Goal: Complete application form

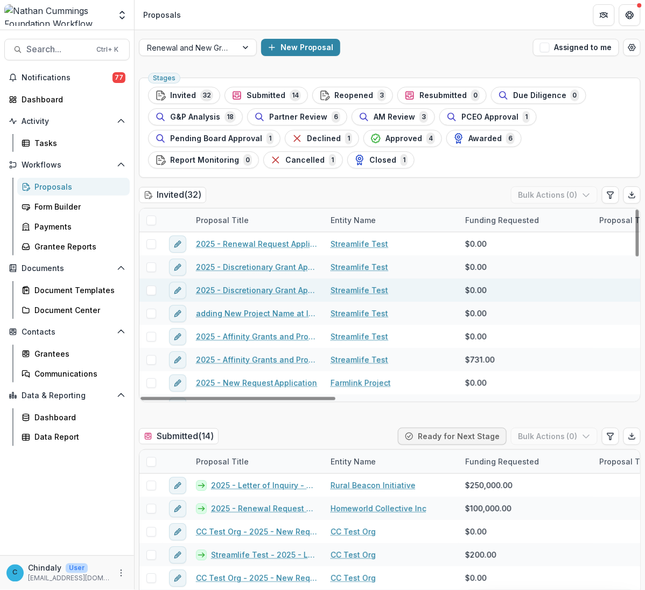
click at [232, 289] on link "2025 - Discretionary Grant Application" at bounding box center [257, 289] width 122 height 11
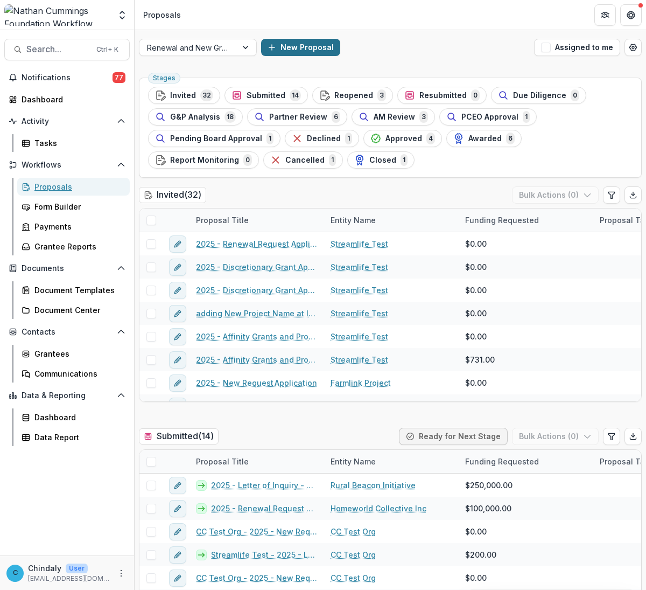
click at [62, 186] on div "Proposals" at bounding box center [77, 186] width 87 height 11
click at [291, 49] on button "New Proposal" at bounding box center [300, 47] width 79 height 17
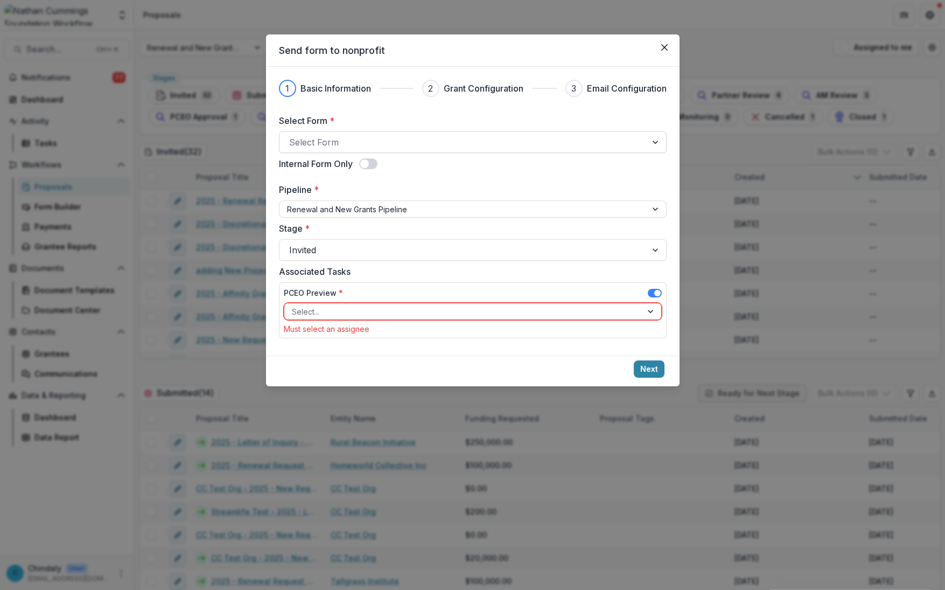
click at [363, 139] on div at bounding box center [463, 142] width 348 height 15
click at [370, 144] on div at bounding box center [463, 142] width 348 height 15
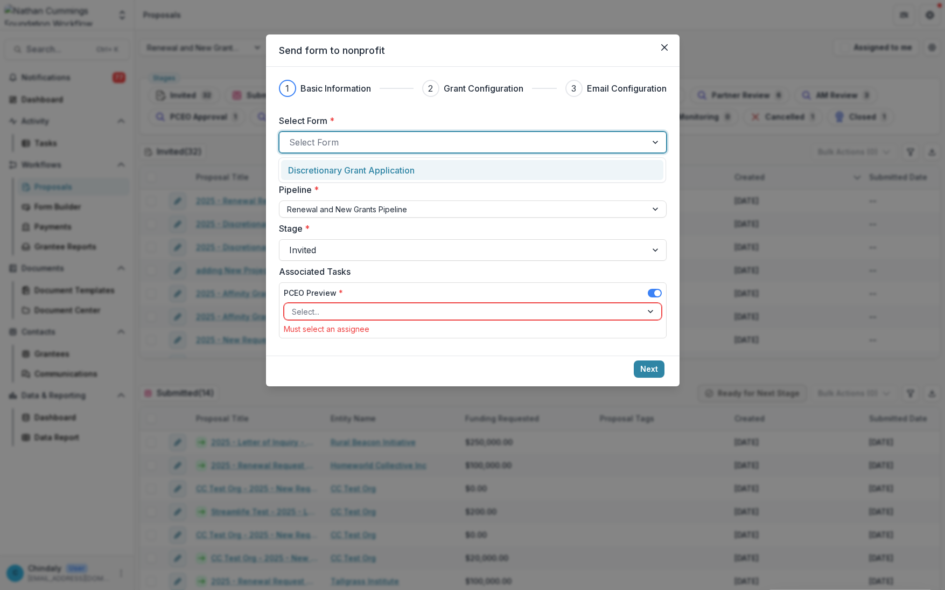
click at [370, 144] on div at bounding box center [463, 142] width 348 height 15
click at [370, 145] on div at bounding box center [463, 142] width 348 height 15
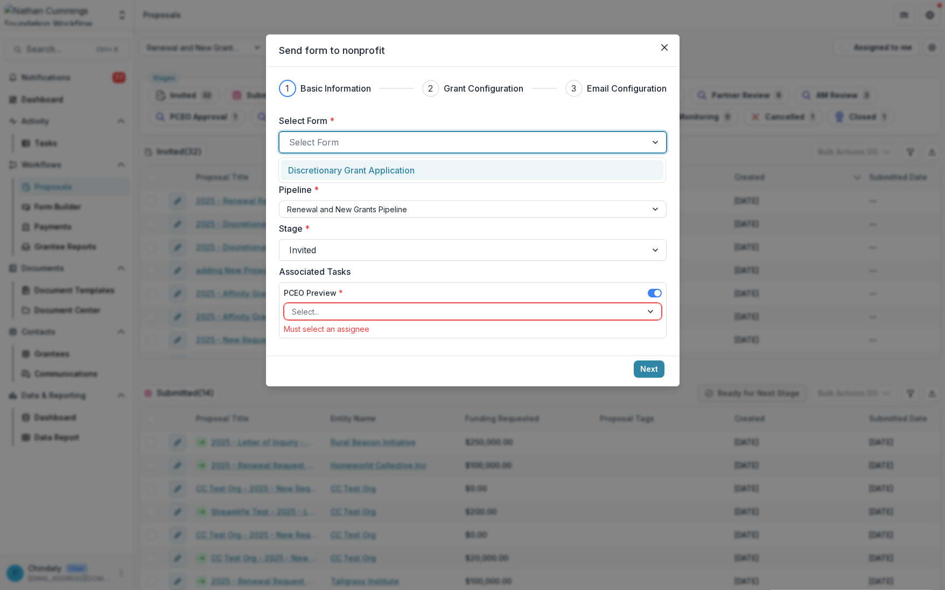
click at [370, 145] on div at bounding box center [463, 142] width 348 height 15
click at [370, 166] on p "Discretionary Grant Application" at bounding box center [351, 170] width 127 height 13
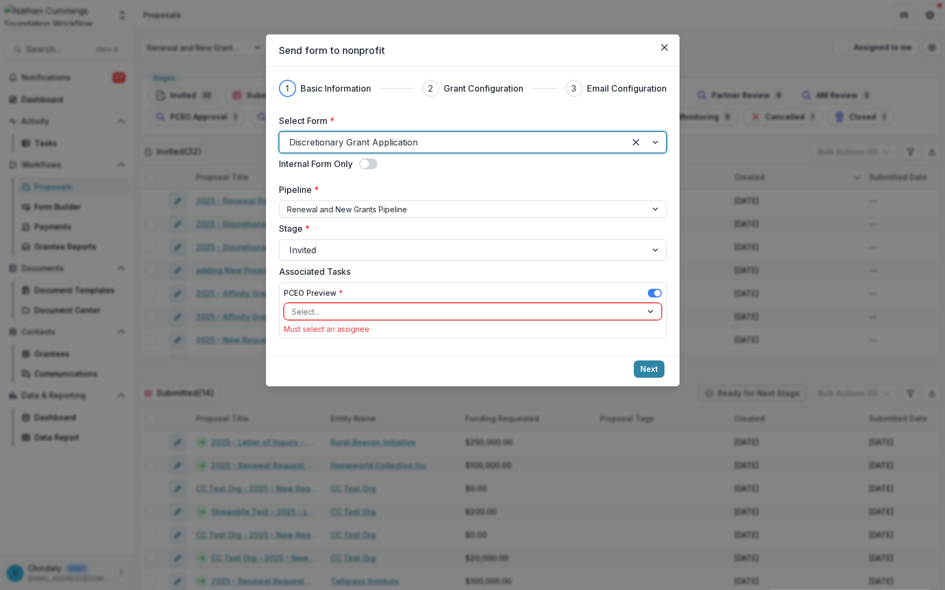
click at [513, 299] on div "PCEO Preview *" at bounding box center [473, 295] width 378 height 16
click at [491, 314] on div at bounding box center [463, 311] width 342 height 13
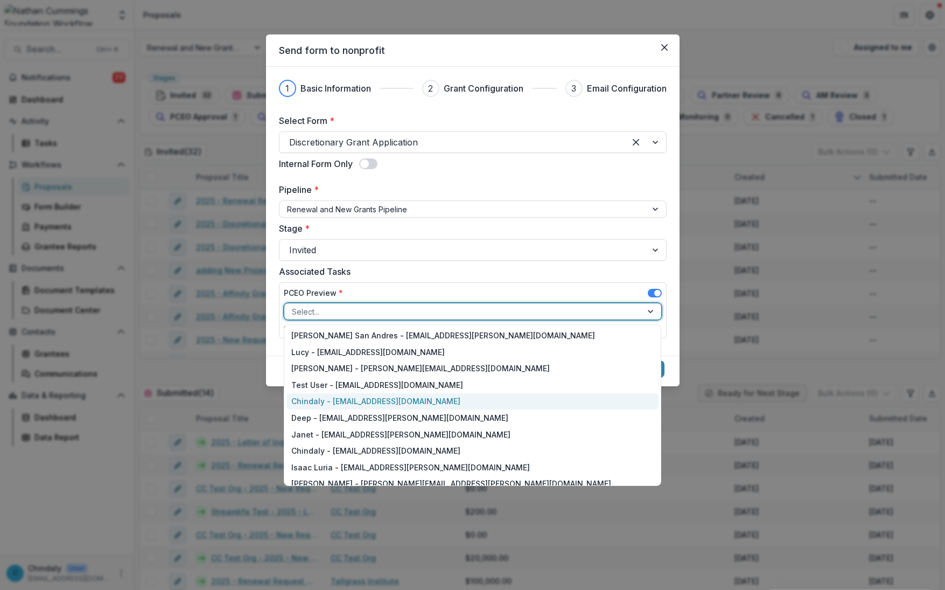
click at [365, 399] on div "Chindaly - [EMAIL_ADDRESS][DOMAIN_NAME]" at bounding box center [472, 401] width 373 height 17
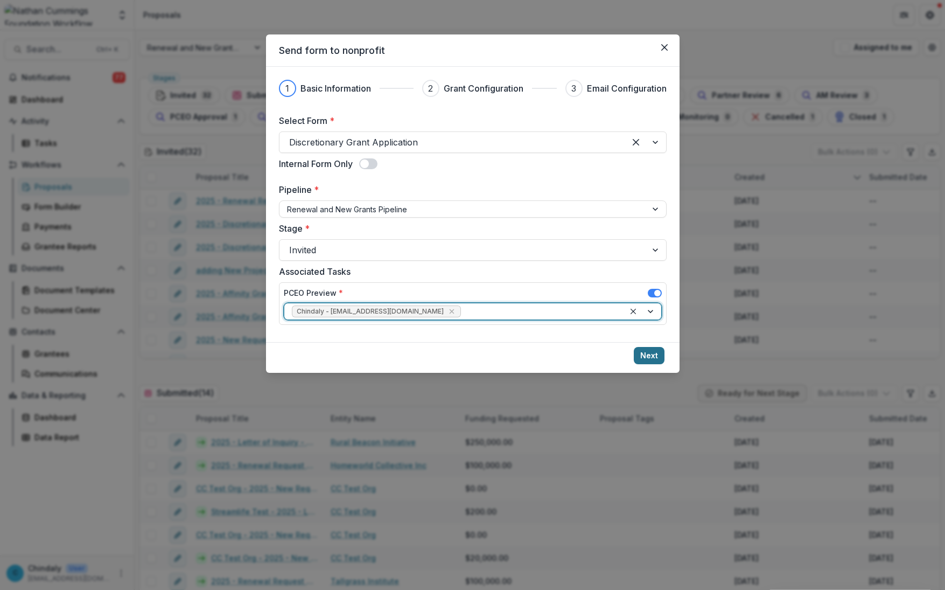
click at [642, 359] on button "Next" at bounding box center [649, 355] width 31 height 17
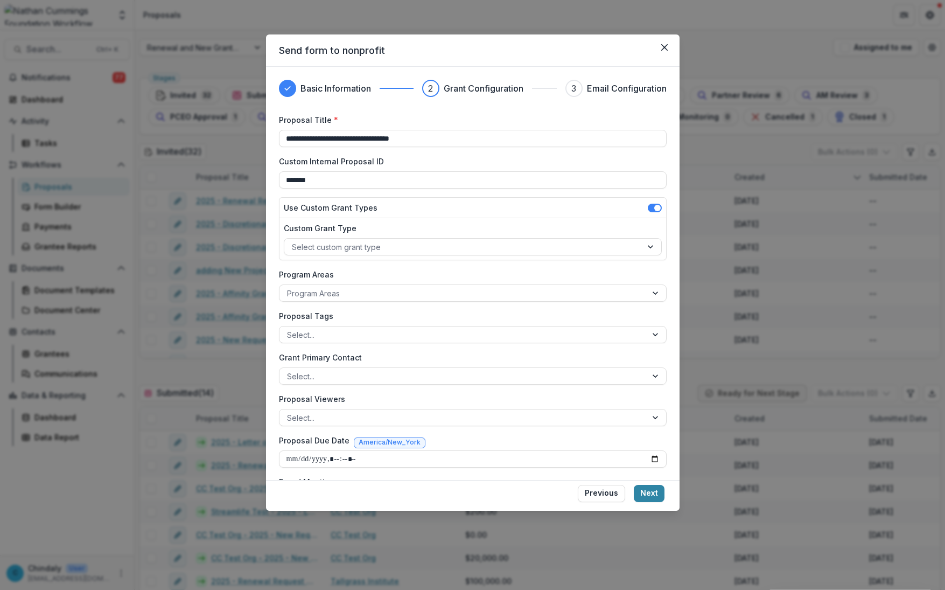
click at [644, 44] on icon "Close" at bounding box center [664, 47] width 6 height 6
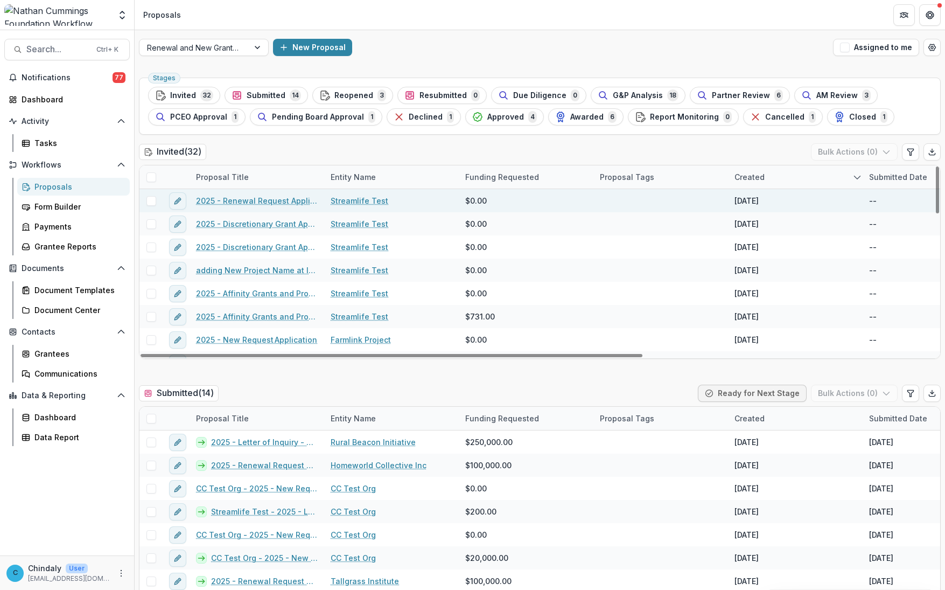
click at [284, 204] on link "2025 - Renewal Request Application" at bounding box center [257, 200] width 122 height 11
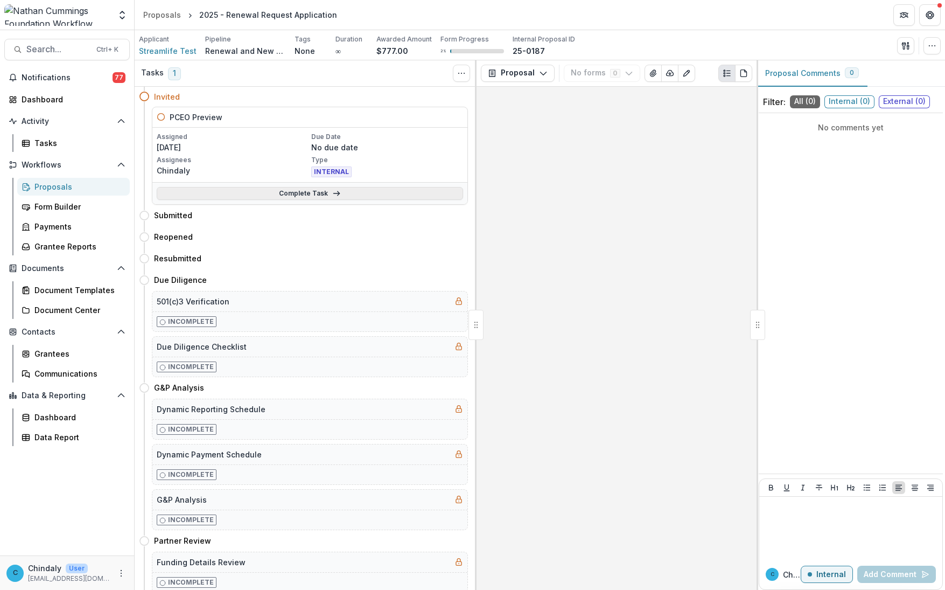
click at [272, 194] on link "Complete Task" at bounding box center [310, 193] width 306 height 13
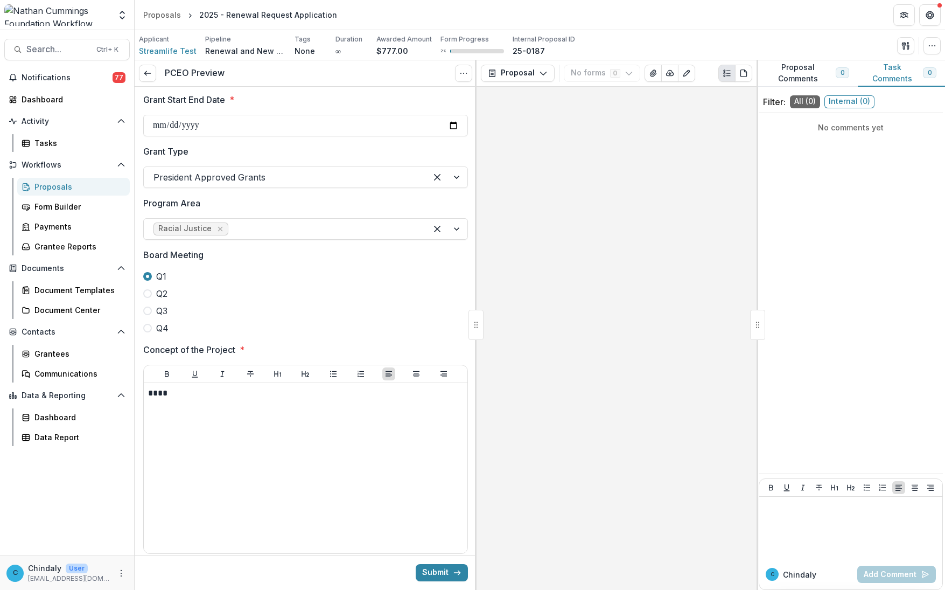
scroll to position [382, 0]
click at [172, 257] on p "Board Meeting" at bounding box center [173, 253] width 60 height 13
click at [644, 454] on div "No comments yet" at bounding box center [851, 293] width 184 height 352
